Goal: Transaction & Acquisition: Subscribe to service/newsletter

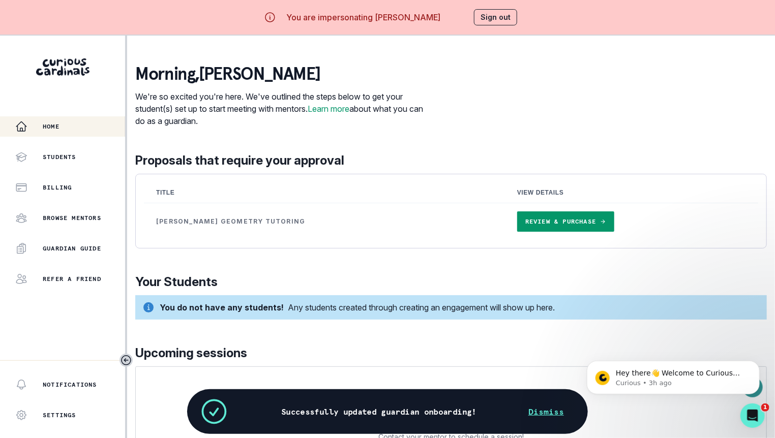
click at [517, 215] on link "Review & Purchase" at bounding box center [565, 222] width 97 height 20
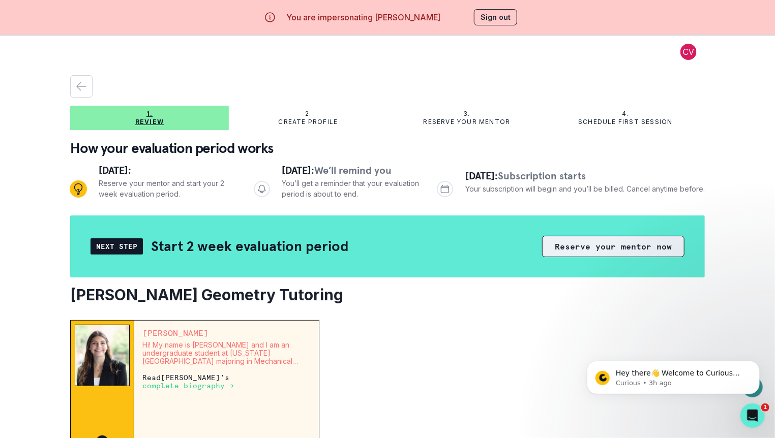
click at [561, 240] on button "Reserve your mentor now" at bounding box center [613, 246] width 142 height 21
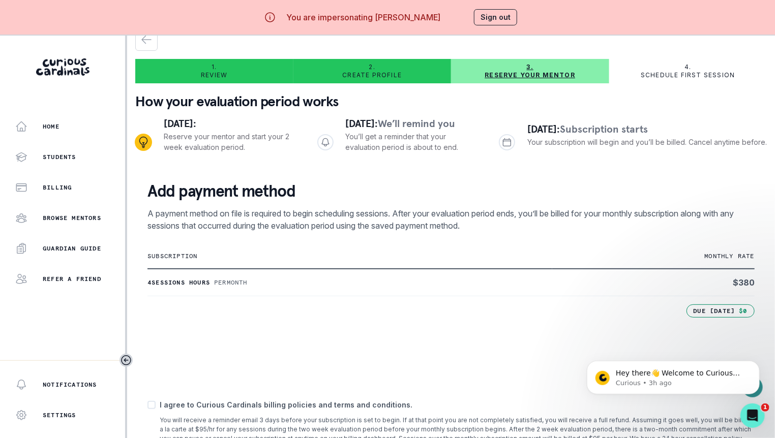
scroll to position [61, 0]
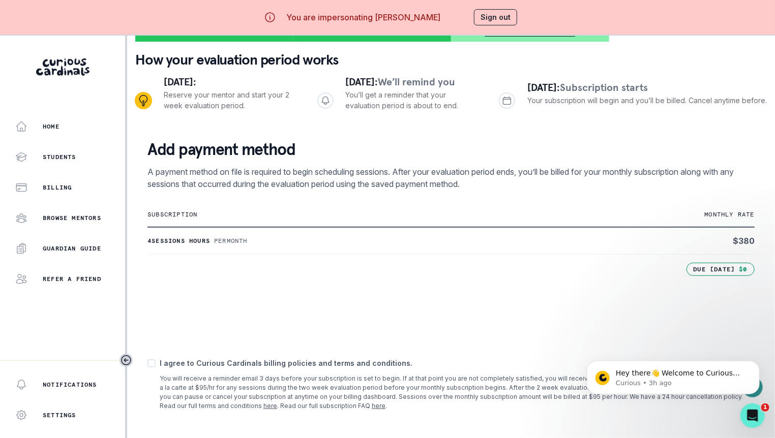
click at [502, 14] on button "Sign out" at bounding box center [495, 17] width 43 height 16
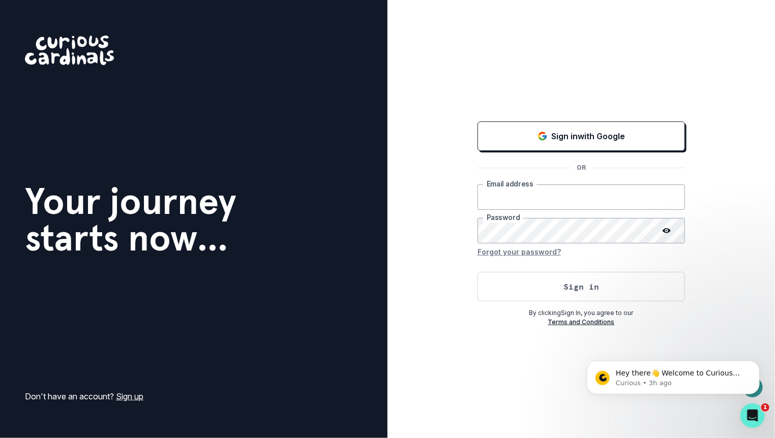
type input "[EMAIL_ADDRESS][DOMAIN_NAME]"
click at [563, 287] on button "Sign in" at bounding box center [581, 286] width 207 height 29
